Goal: Task Accomplishment & Management: Complete application form

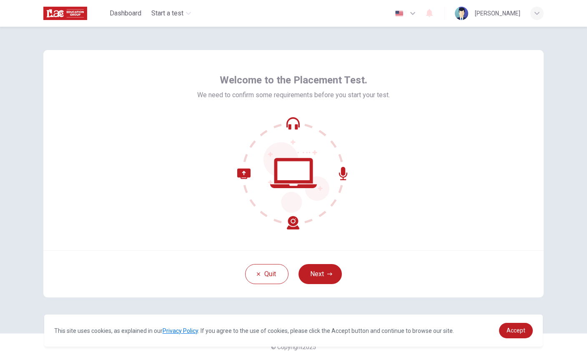
click at [326, 273] on button "Next" at bounding box center [320, 274] width 43 height 20
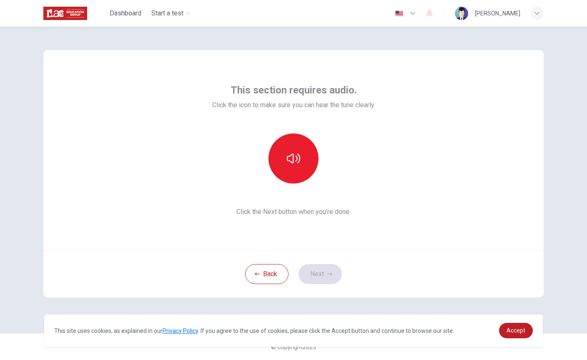
click at [283, 144] on button "button" at bounding box center [294, 158] width 50 height 50
click at [324, 273] on button "Next" at bounding box center [320, 274] width 43 height 20
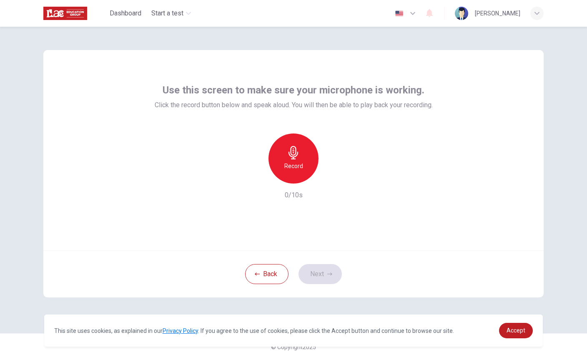
click at [297, 159] on icon "button" at bounding box center [293, 152] width 13 height 13
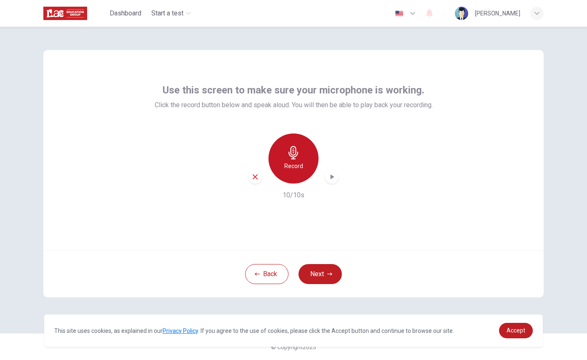
click at [295, 157] on icon "button" at bounding box center [294, 152] width 10 height 13
click at [335, 176] on icon "button" at bounding box center [332, 177] width 8 height 8
click at [324, 270] on button "Next" at bounding box center [320, 274] width 43 height 20
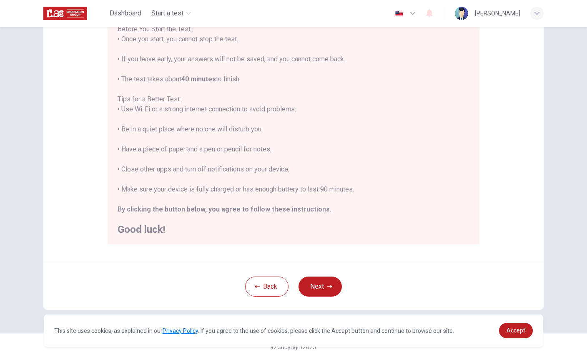
scroll to position [104, 0]
click at [523, 335] on link "Accept" at bounding box center [516, 330] width 34 height 15
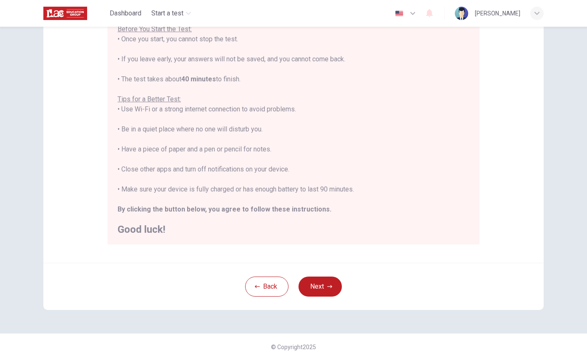
click at [323, 292] on button "Next" at bounding box center [320, 287] width 43 height 20
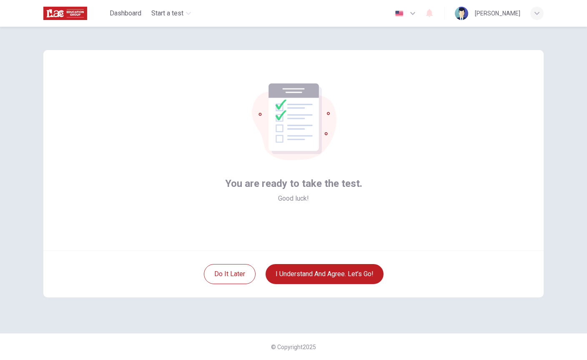
scroll to position [0, 0]
click at [236, 274] on button "Do it later" at bounding box center [230, 274] width 52 height 20
